Goal: Information Seeking & Learning: Learn about a topic

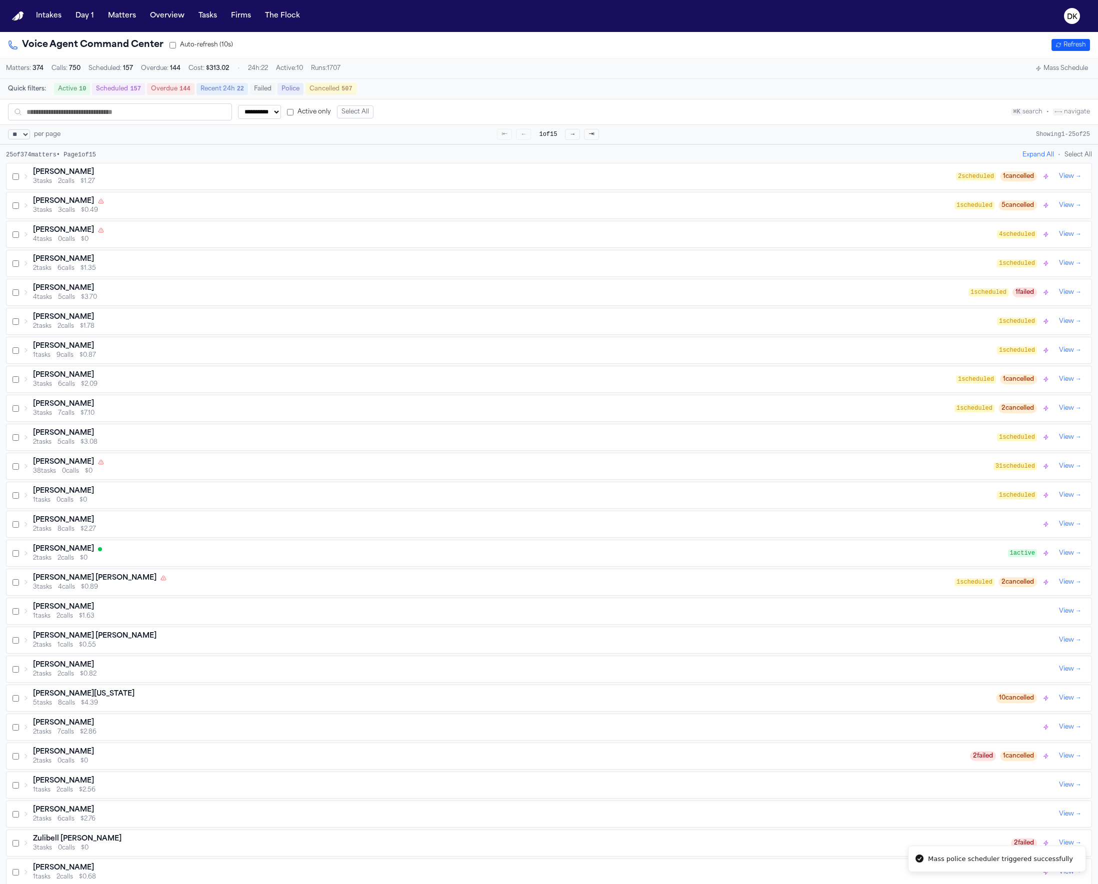
select select "**"
click at [1068, 24] on button "DK" at bounding box center [1072, 16] width 28 height 22
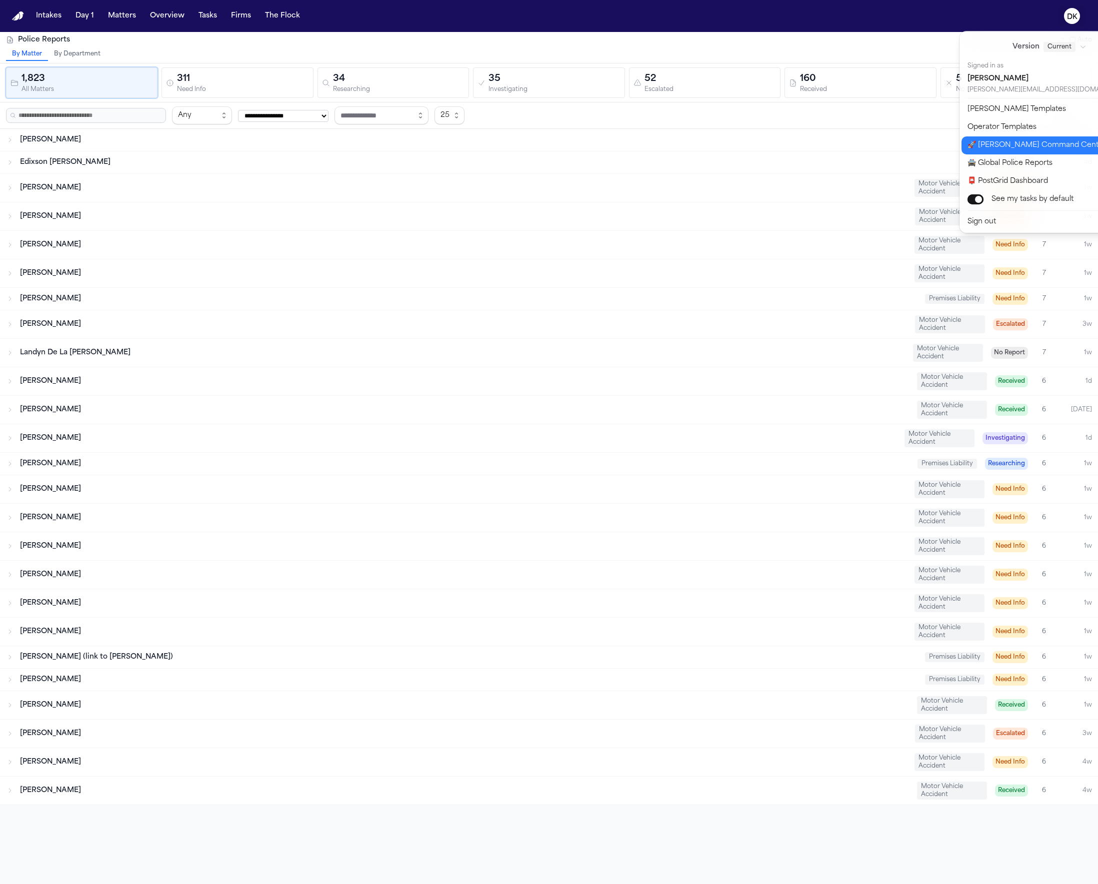
click at [1039, 145] on button "🚀 [PERSON_NAME] Command Center" at bounding box center [1055, 145] width 188 height 18
select select "**"
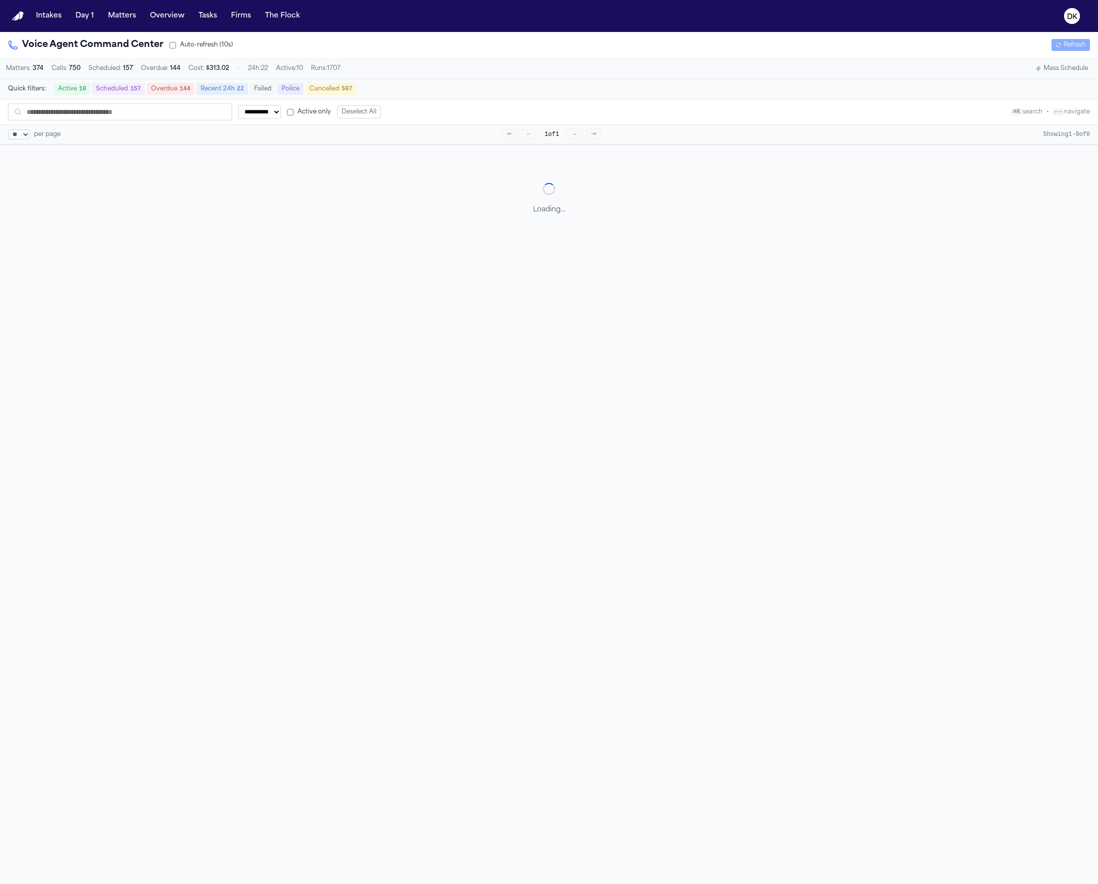
click at [1065, 71] on button "Mass Schedule" at bounding box center [1061, 68] width 60 height 12
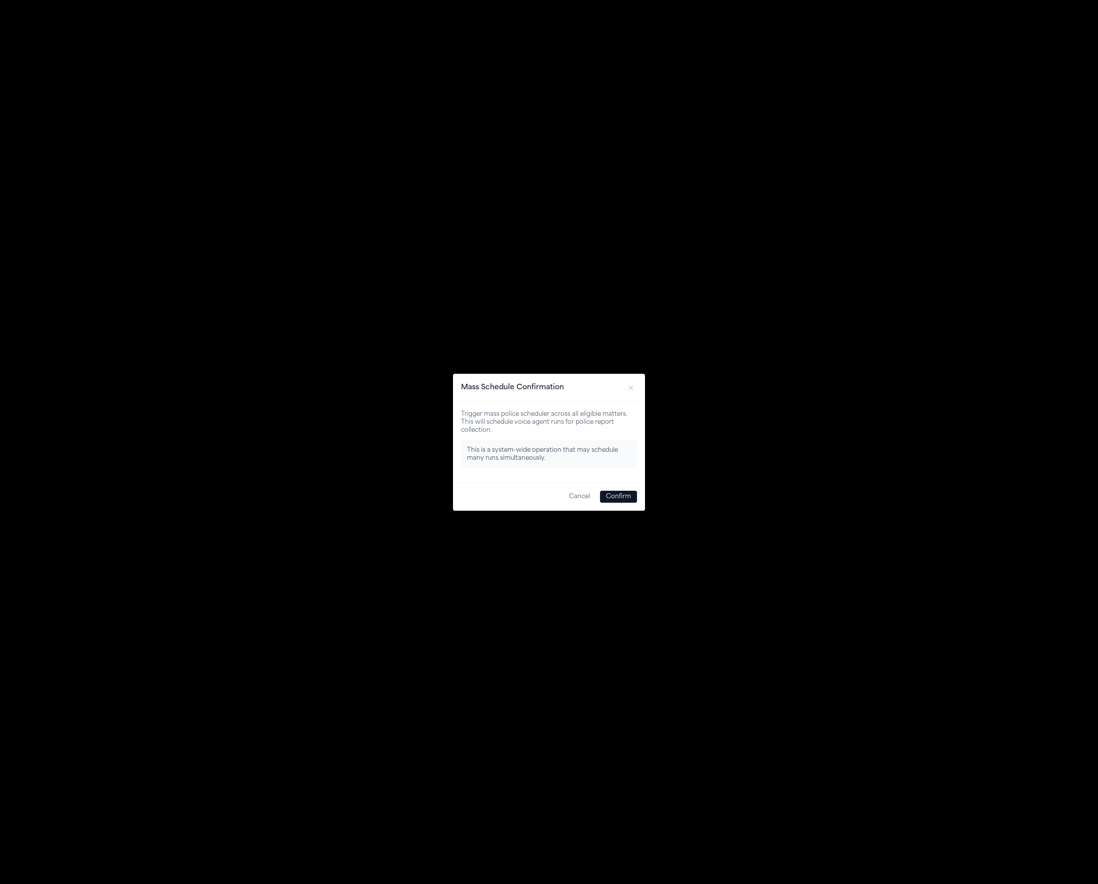
click at [624, 496] on button "Confirm" at bounding box center [618, 497] width 37 height 12
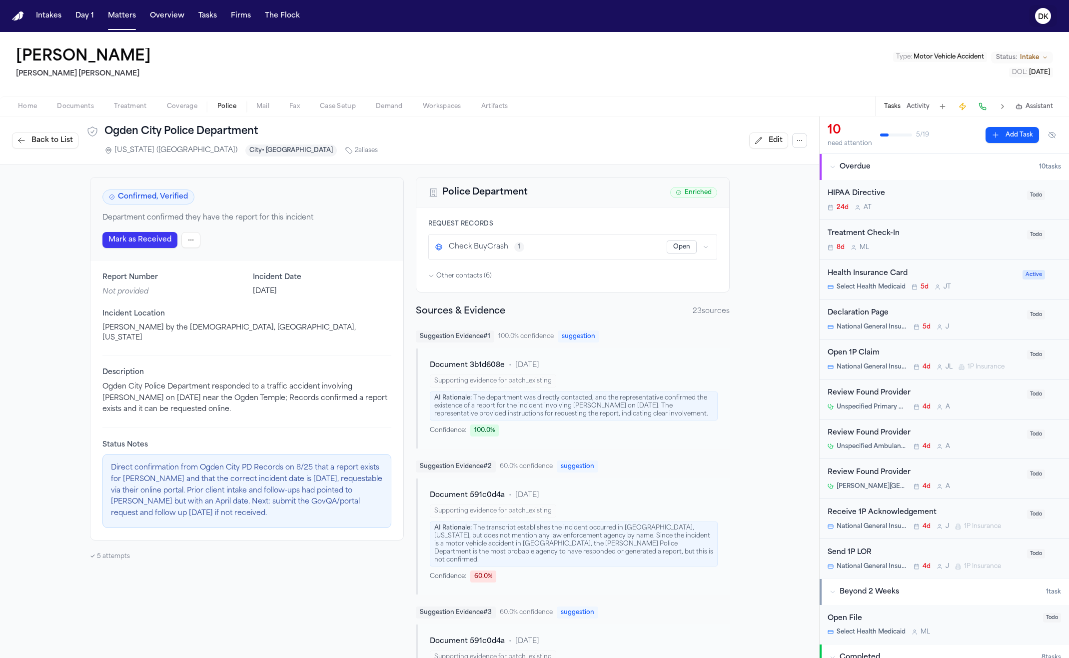
click at [959, 13] on text "DK" at bounding box center [1043, 16] width 10 height 7
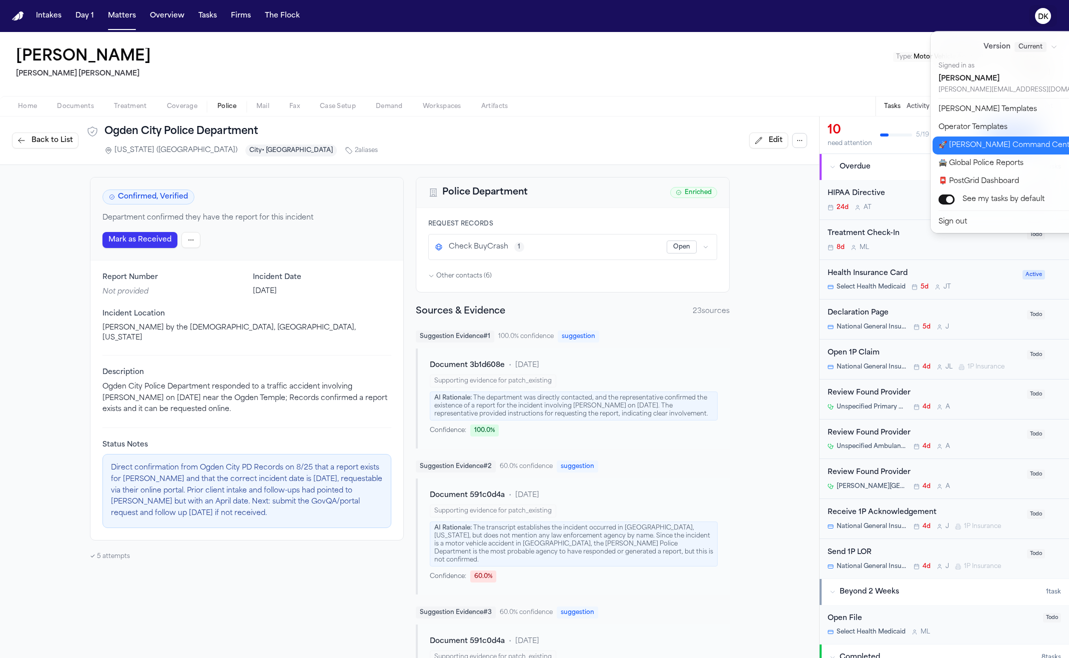
click at [959, 149] on button "🚀 [PERSON_NAME] Command Center" at bounding box center [1027, 145] width 188 height 18
select select "**"
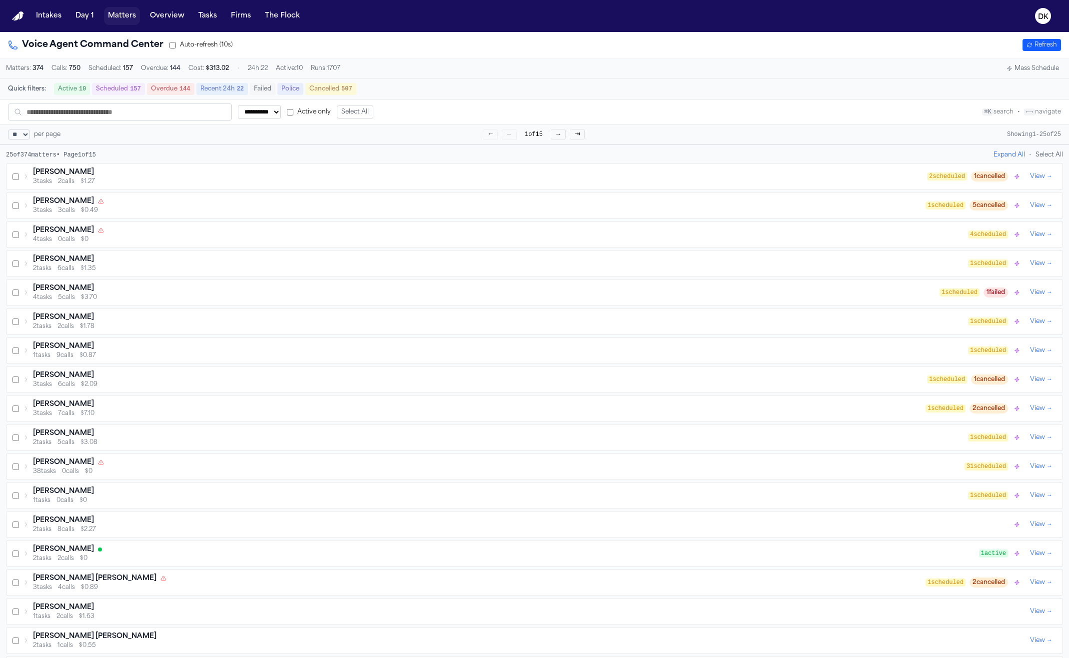
click at [135, 18] on button "Matters" at bounding box center [122, 16] width 36 height 18
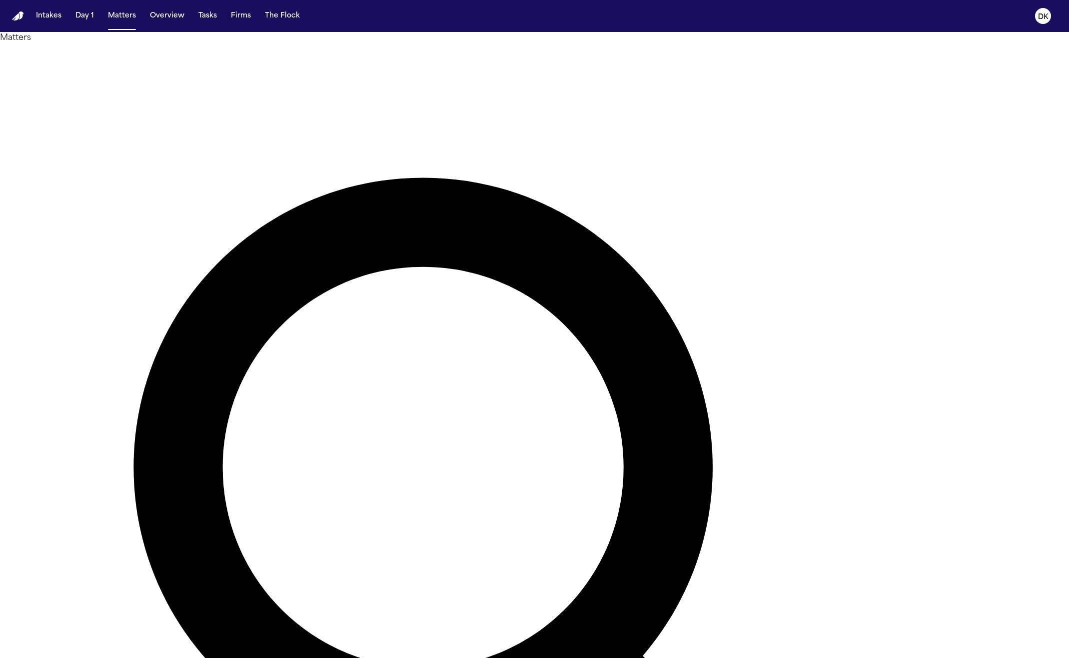
type input "*****"
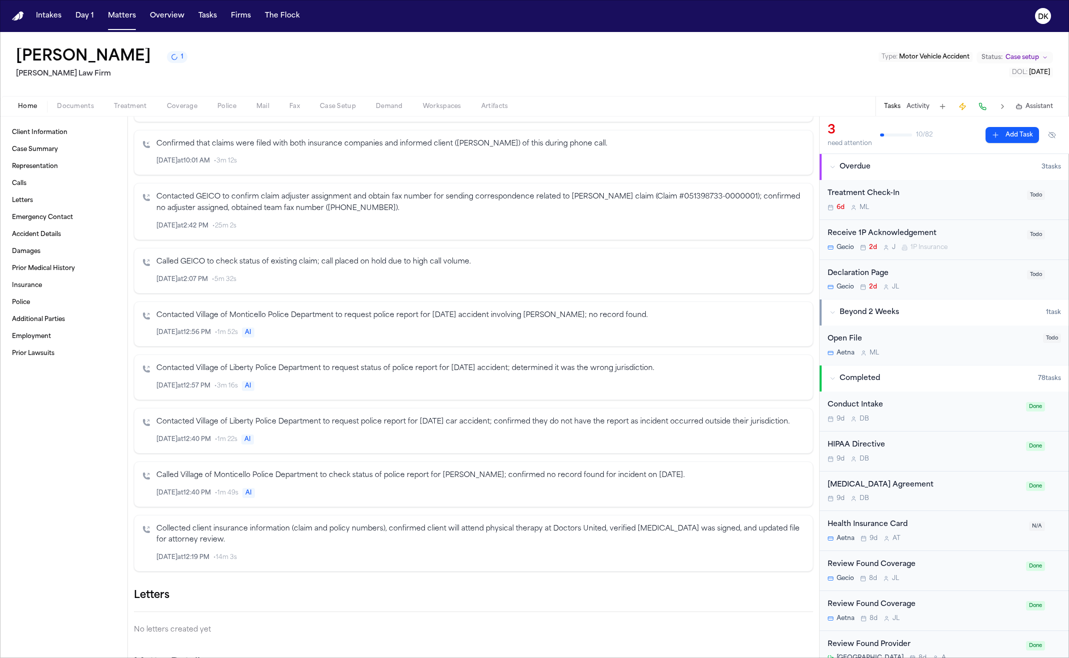
scroll to position [625, 0]
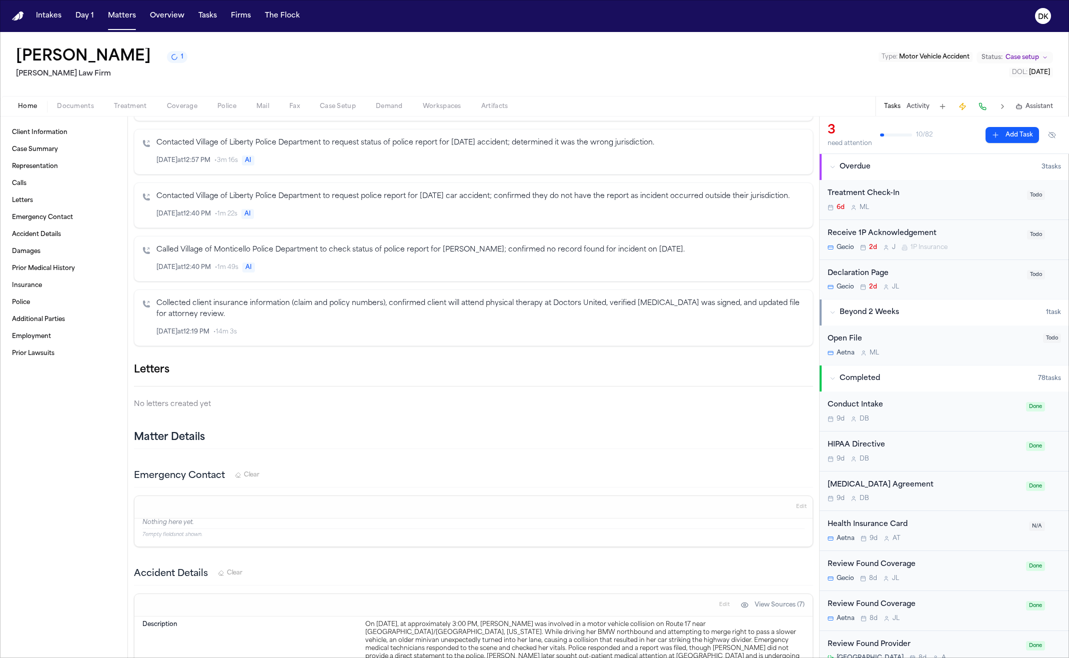
click at [65, 110] on span "Documents" at bounding box center [75, 106] width 37 height 8
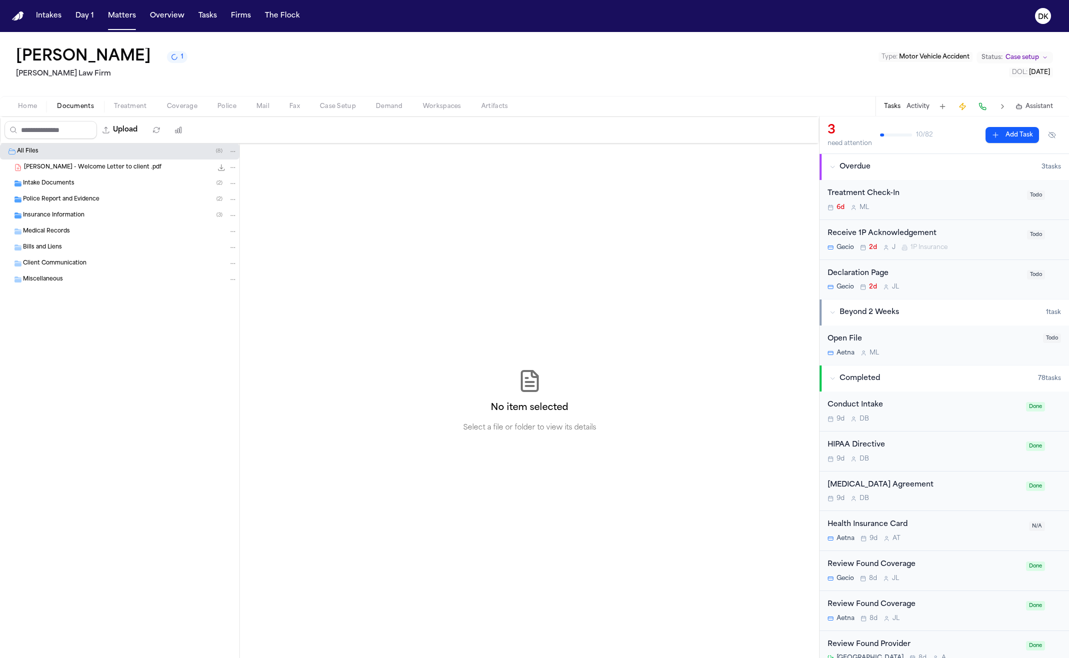
click at [104, 170] on span "[PERSON_NAME] - Welcome Letter to client .pdf" at bounding box center [92, 167] width 137 height 8
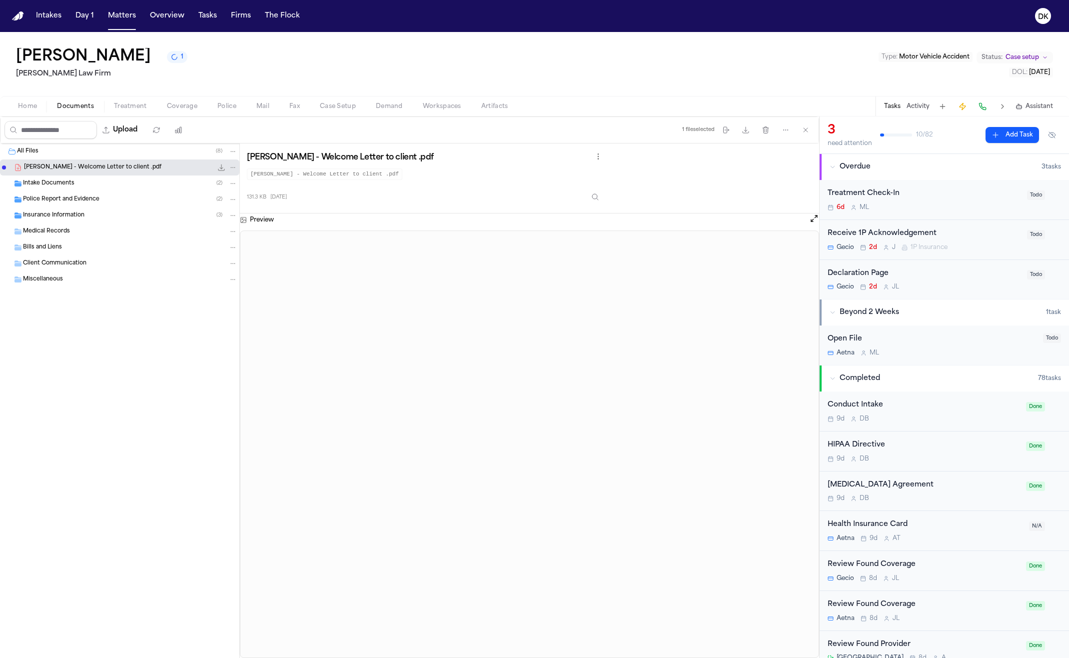
click at [125, 202] on div "Police Report and Evidence ( 2 )" at bounding box center [130, 199] width 214 height 9
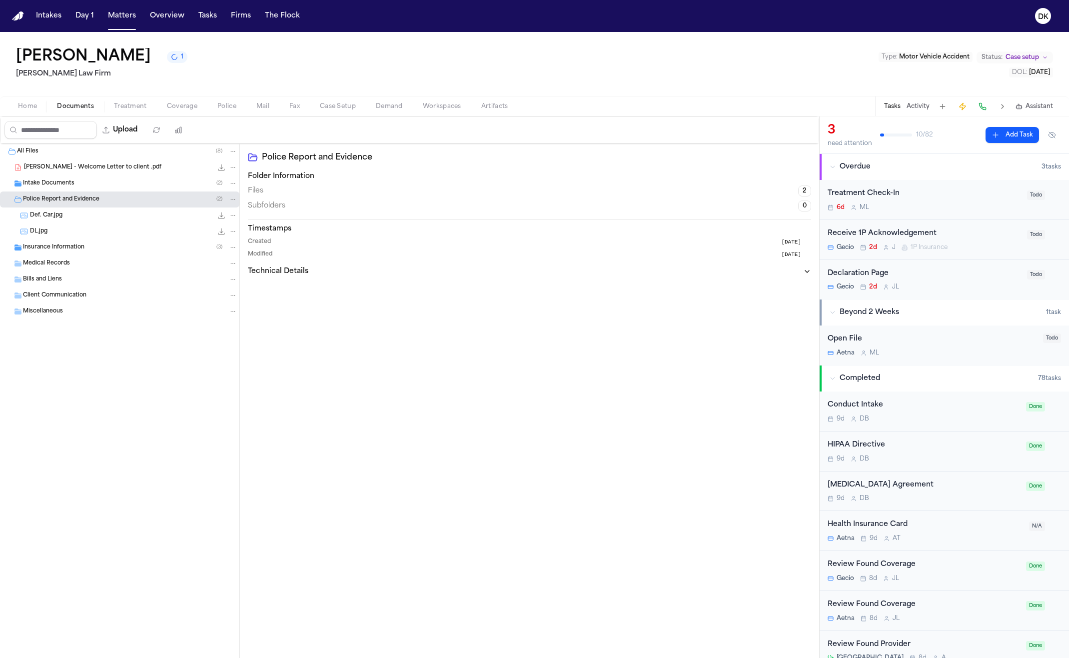
click at [112, 235] on div "DL.jpg 601.5 KB • JPG" at bounding box center [133, 231] width 207 height 10
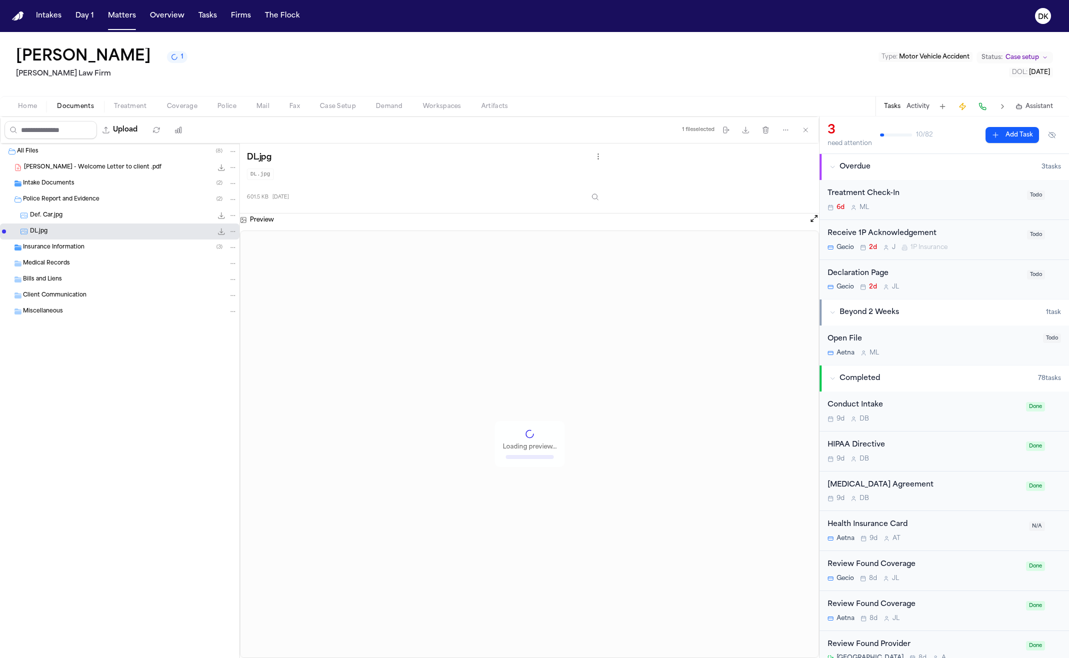
click at [112, 181] on div "Intake Documents ( 2 )" at bounding box center [130, 183] width 214 height 9
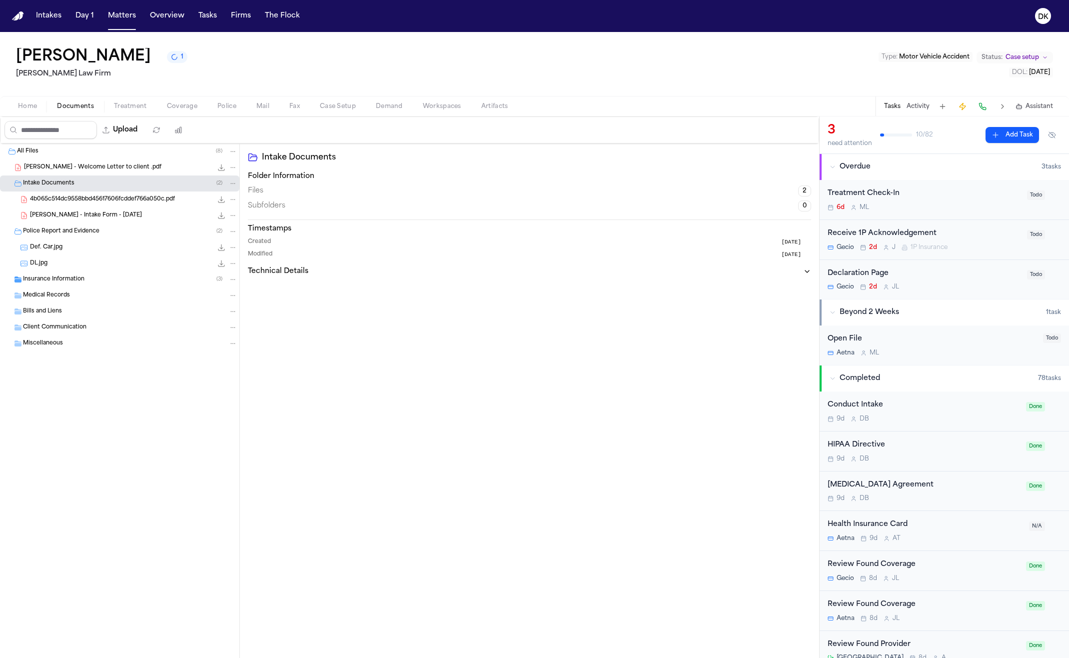
click at [110, 206] on div "4b065c514dc9558bbd45617606fcddef766a050c.pdf 344.7 KB • PDF" at bounding box center [119, 199] width 239 height 16
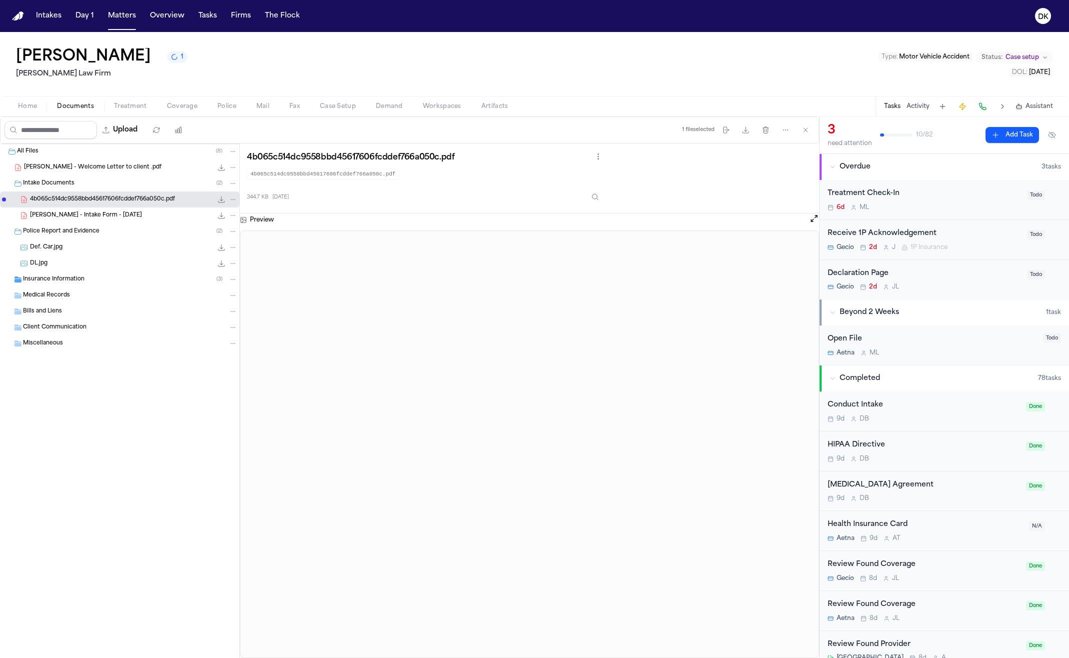
click at [110, 215] on span "[PERSON_NAME] - Intake Form - [DATE]" at bounding box center [86, 215] width 112 height 8
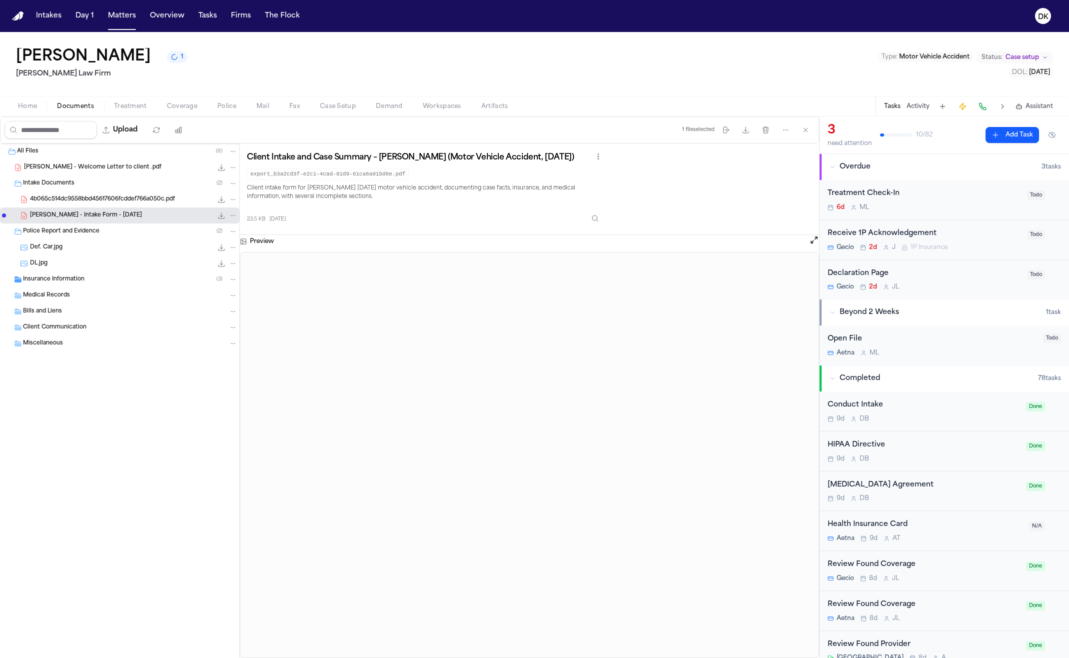
click at [221, 110] on span "Police" at bounding box center [226, 106] width 19 height 8
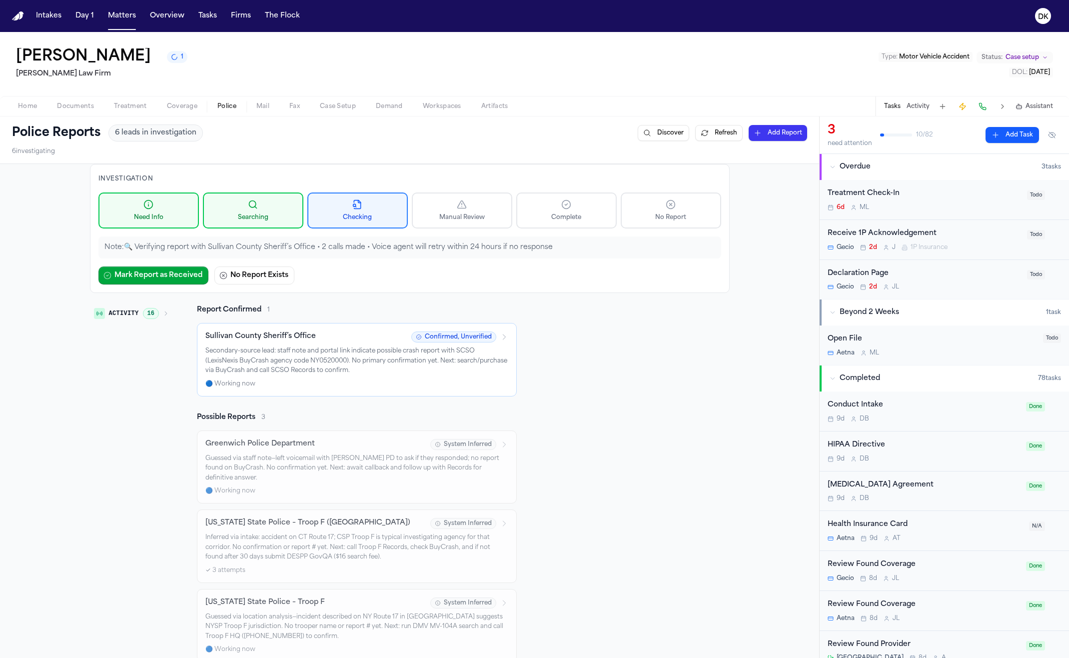
click at [609, 383] on div "Activity 16 Report Confirmed 1 Sullivan County Sheriff’s Office Confirmed, Unve…" at bounding box center [410, 560] width 640 height 510
click at [358, 467] on p "Guessed via staff note—left voicemail with [PERSON_NAME] PD to ask if they resp…" at bounding box center [356, 468] width 303 height 29
